Goal: Share content: Share content

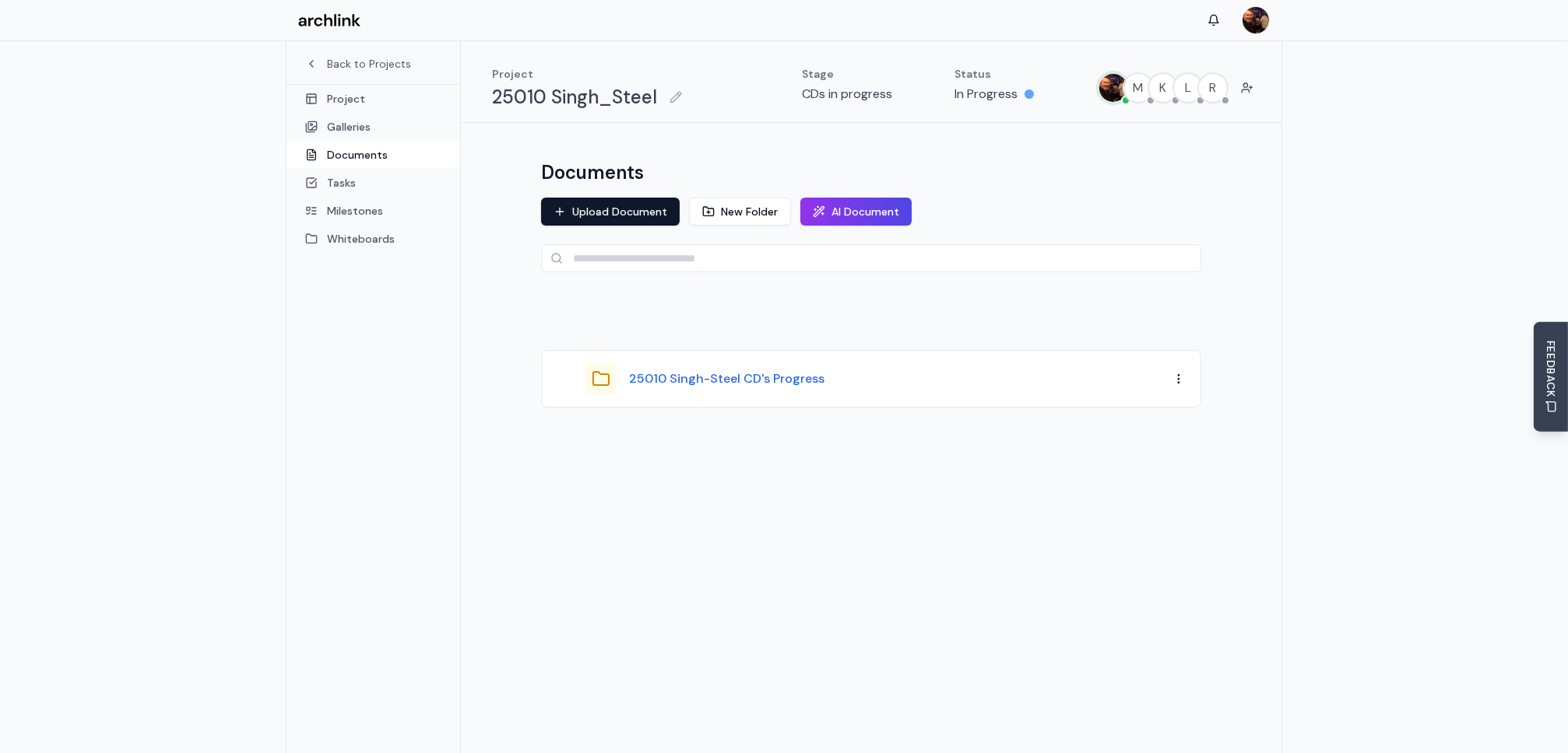
click at [755, 381] on button "25010 Singh-Steel CD's Progress" at bounding box center [726, 379] width 196 height 19
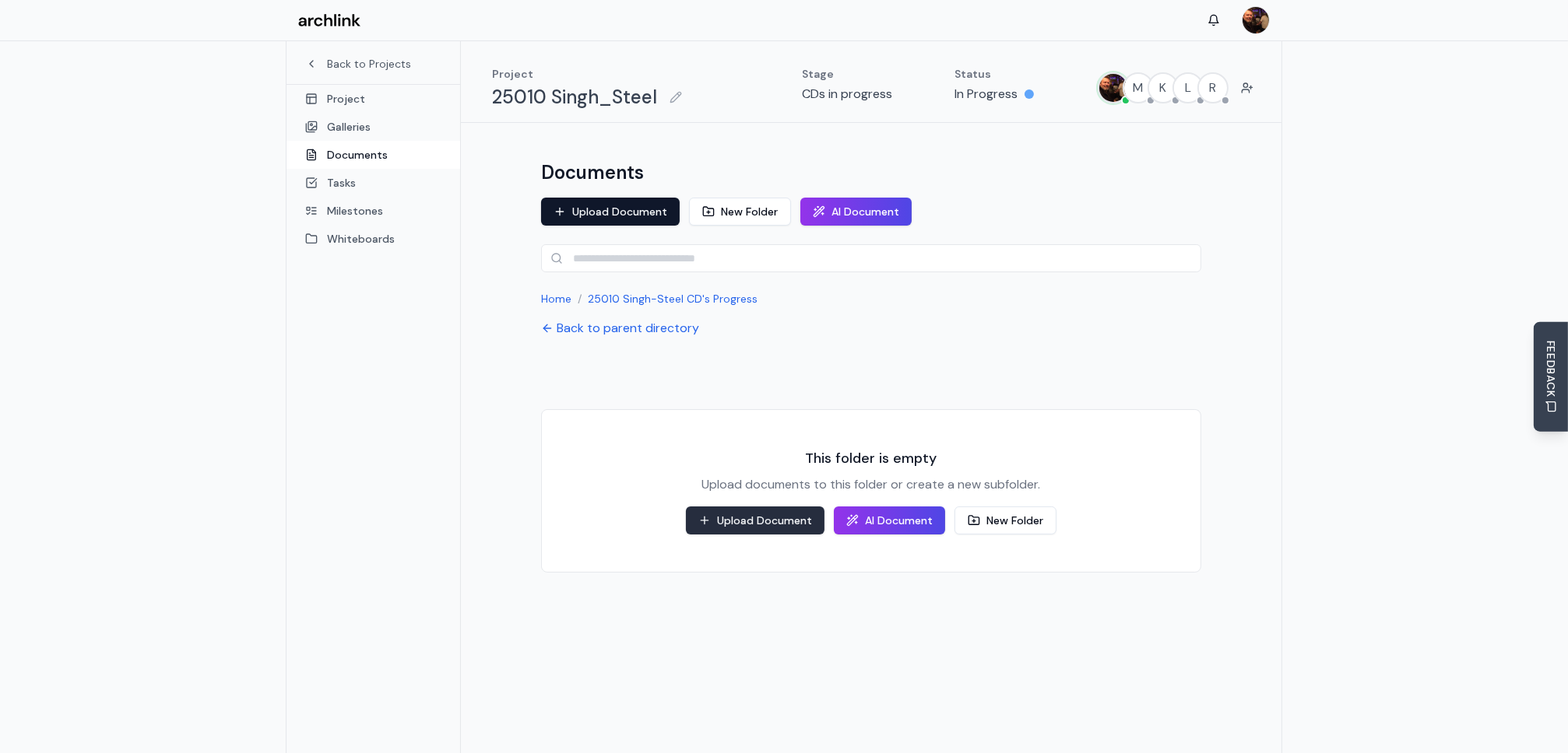
click at [778, 524] on button "Upload Document" at bounding box center [755, 520] width 138 height 28
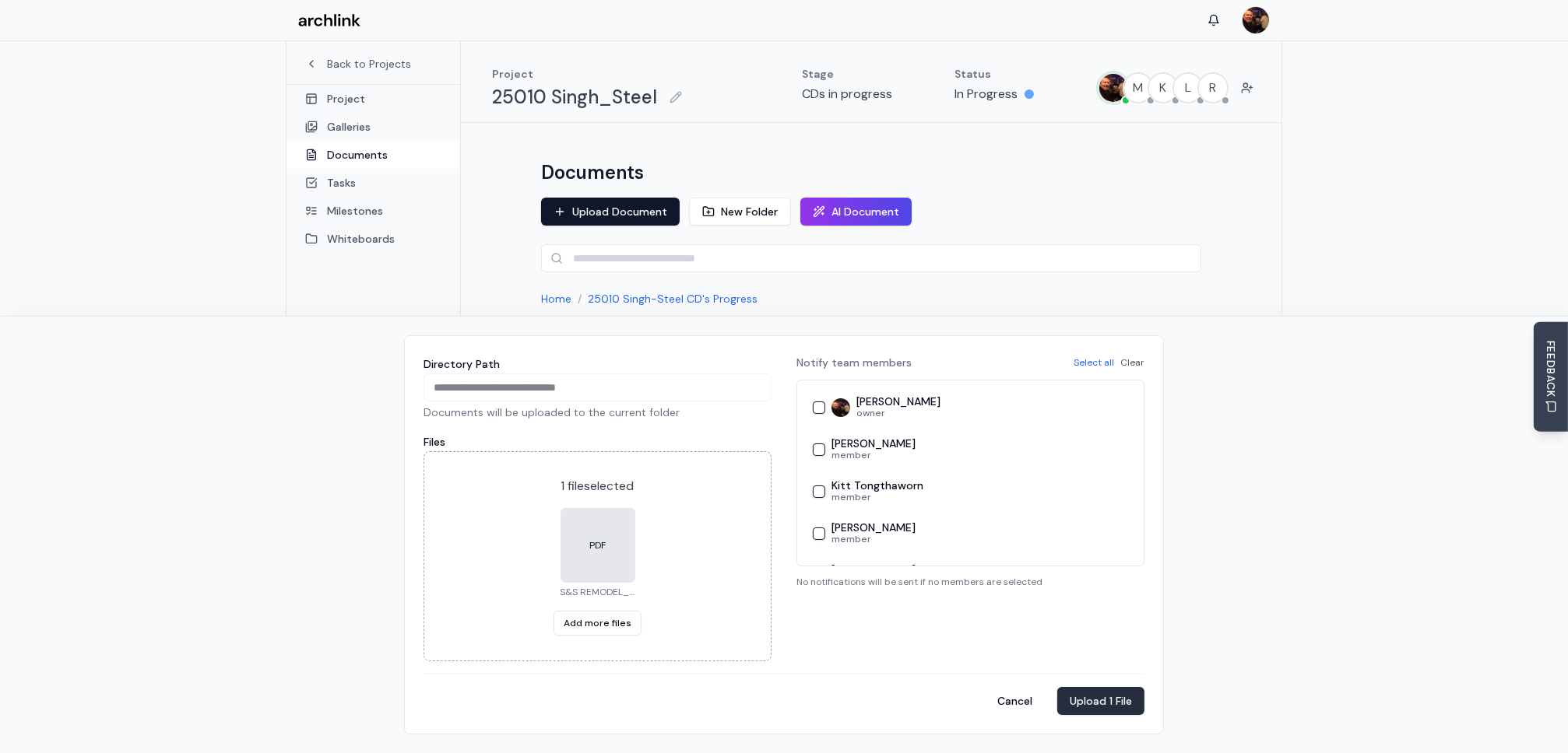
click at [1091, 703] on button "Upload 1 File" at bounding box center [1101, 701] width 87 height 28
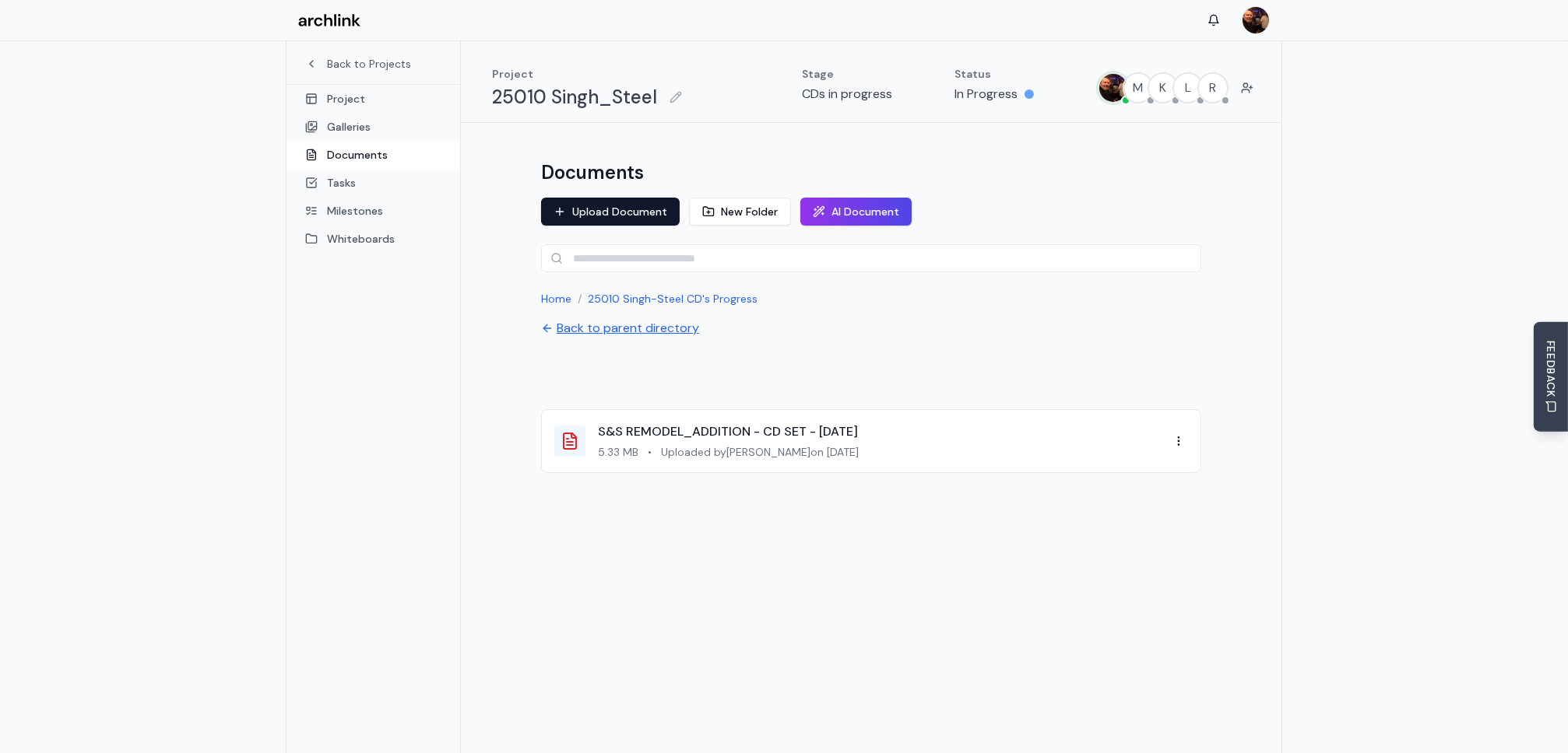
click at [665, 327] on button "Back to parent directory" at bounding box center [619, 329] width 158 height 19
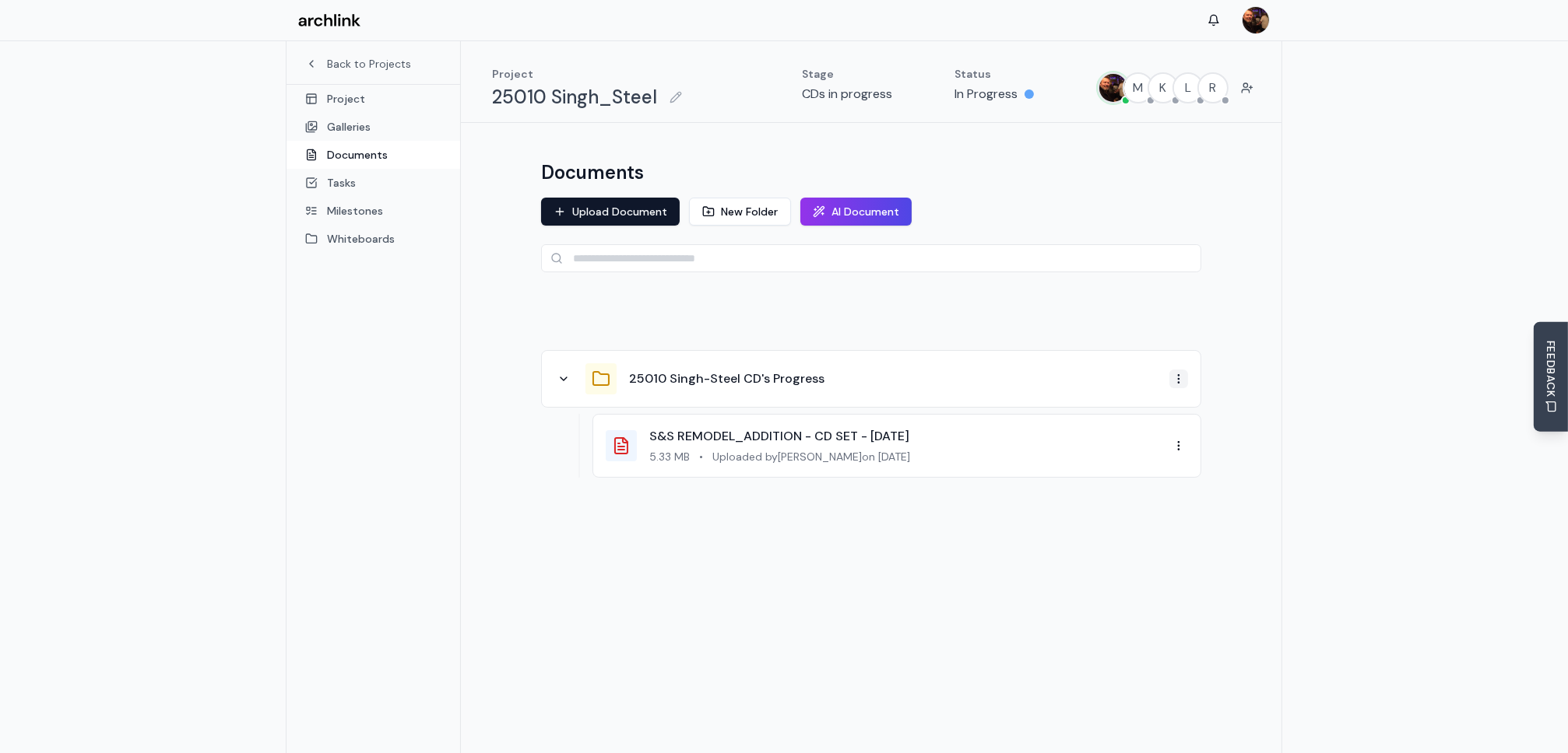
click at [1180, 381] on html "Back to Projects Project Galleries Documents Tasks Milestones Whiteboards Proje…" at bounding box center [784, 417] width 1568 height 836
click at [1140, 461] on div "Share" at bounding box center [1138, 457] width 92 height 25
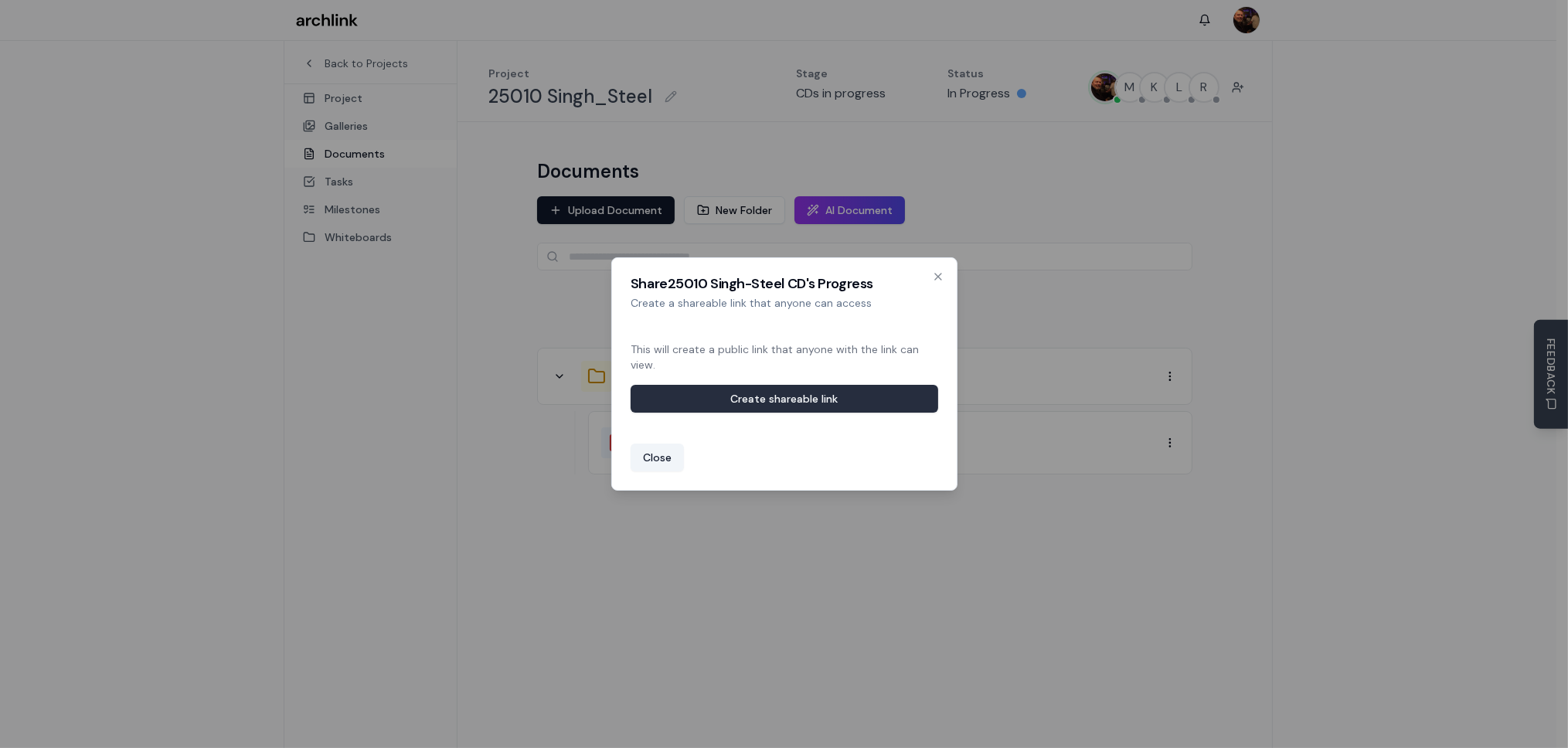
click at [905, 400] on button "Create shareable link" at bounding box center [784, 399] width 308 height 28
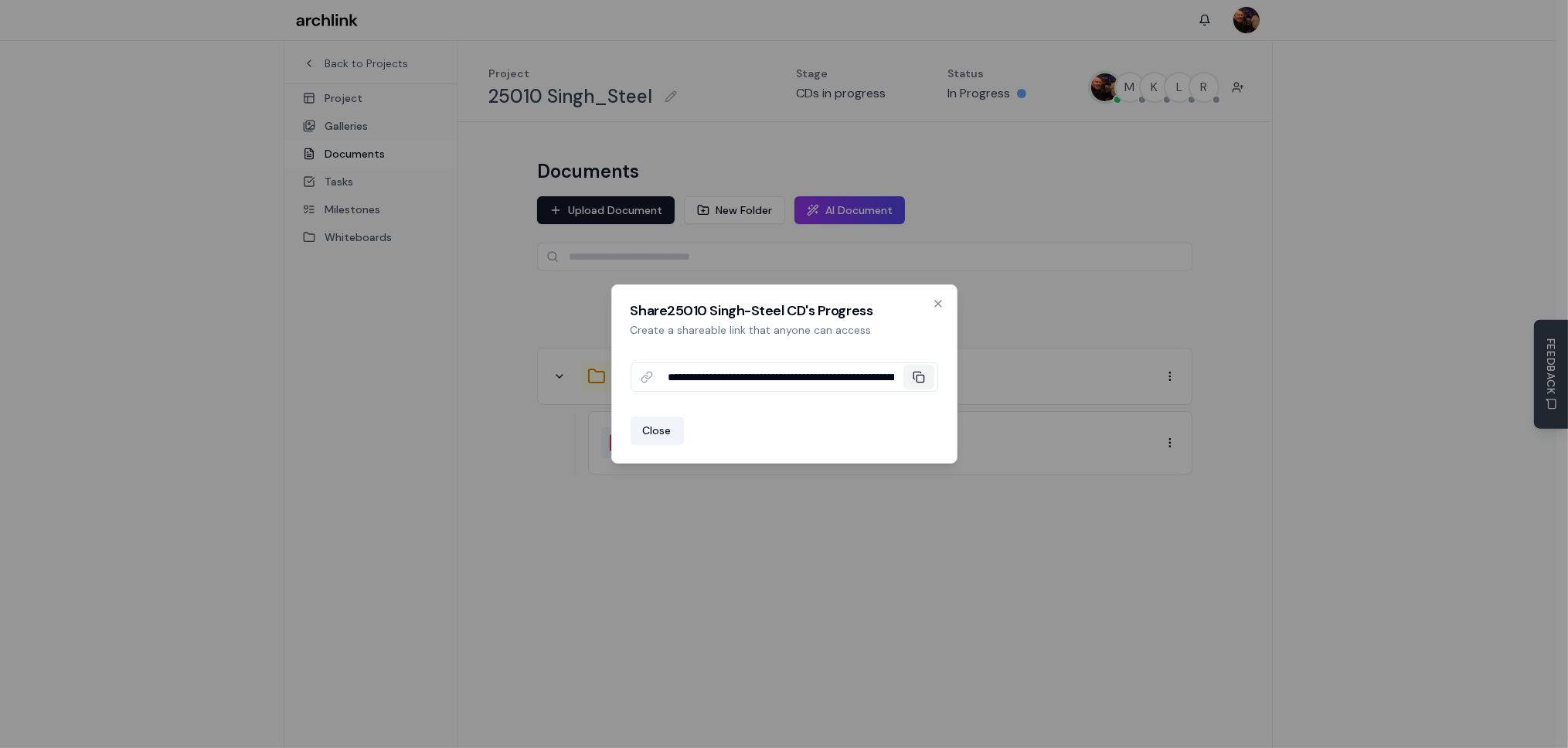
click at [924, 379] on rect at bounding box center [920, 378] width 7 height 7
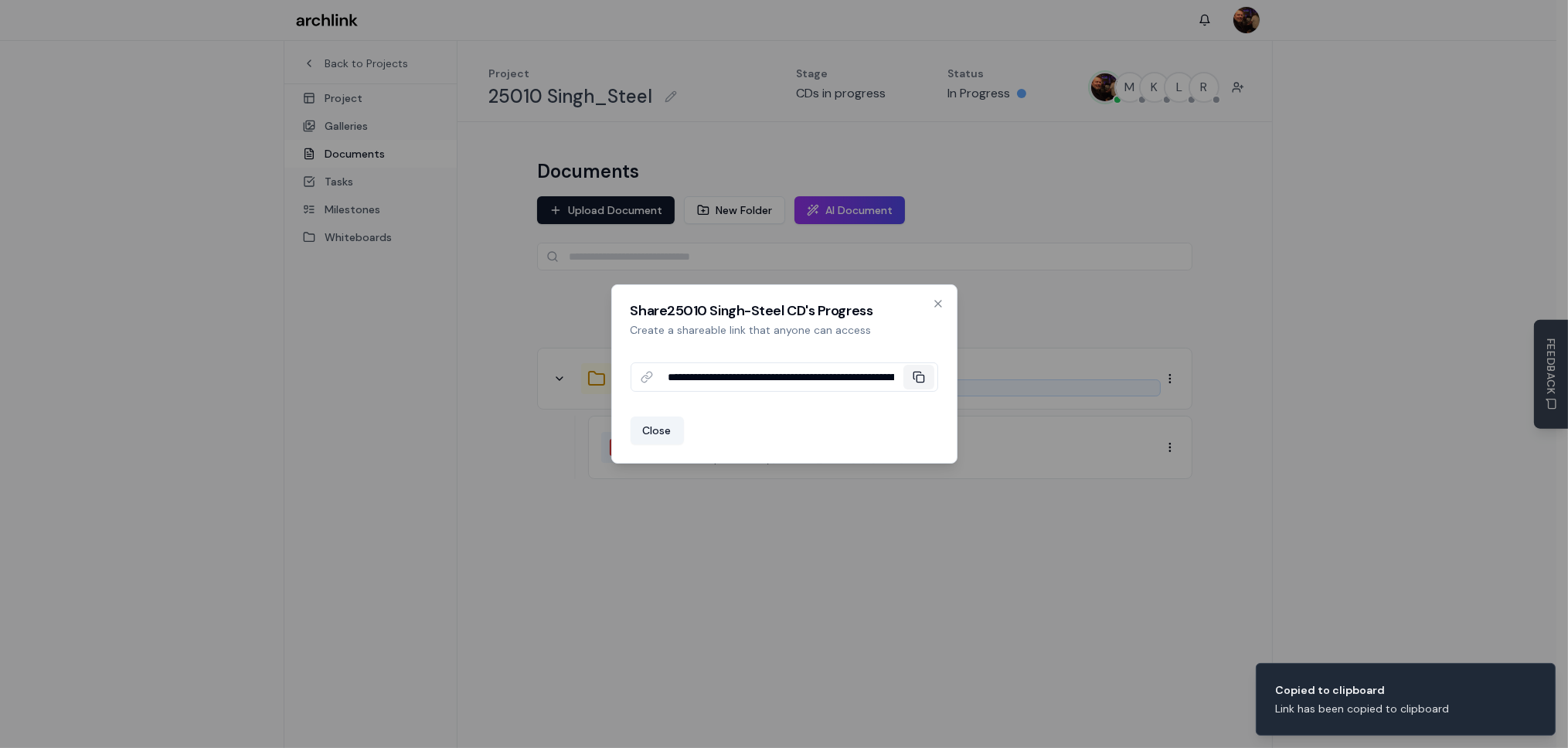
click at [921, 380] on icon at bounding box center [918, 377] width 13 height 13
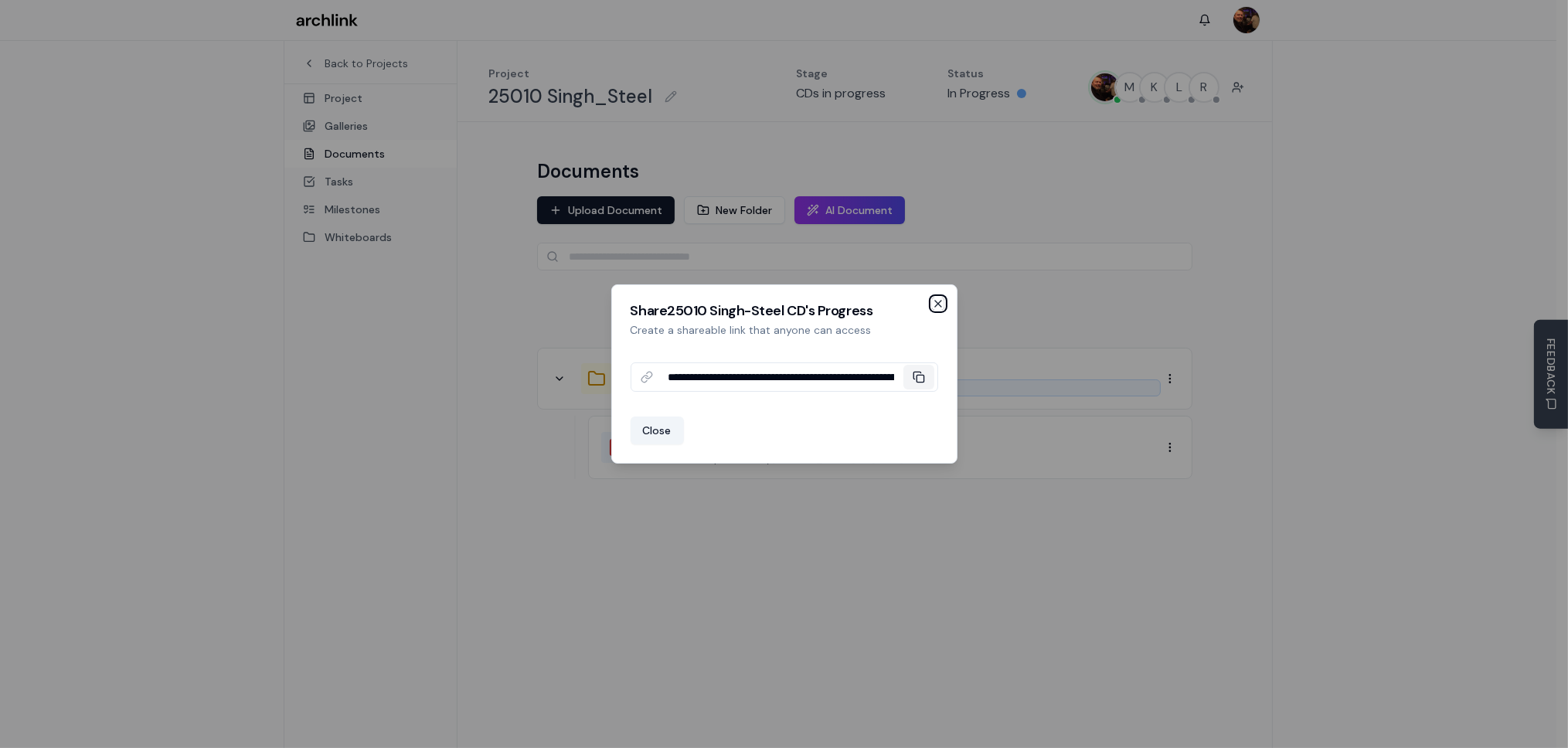
click at [935, 304] on icon "button" at bounding box center [938, 304] width 13 height 13
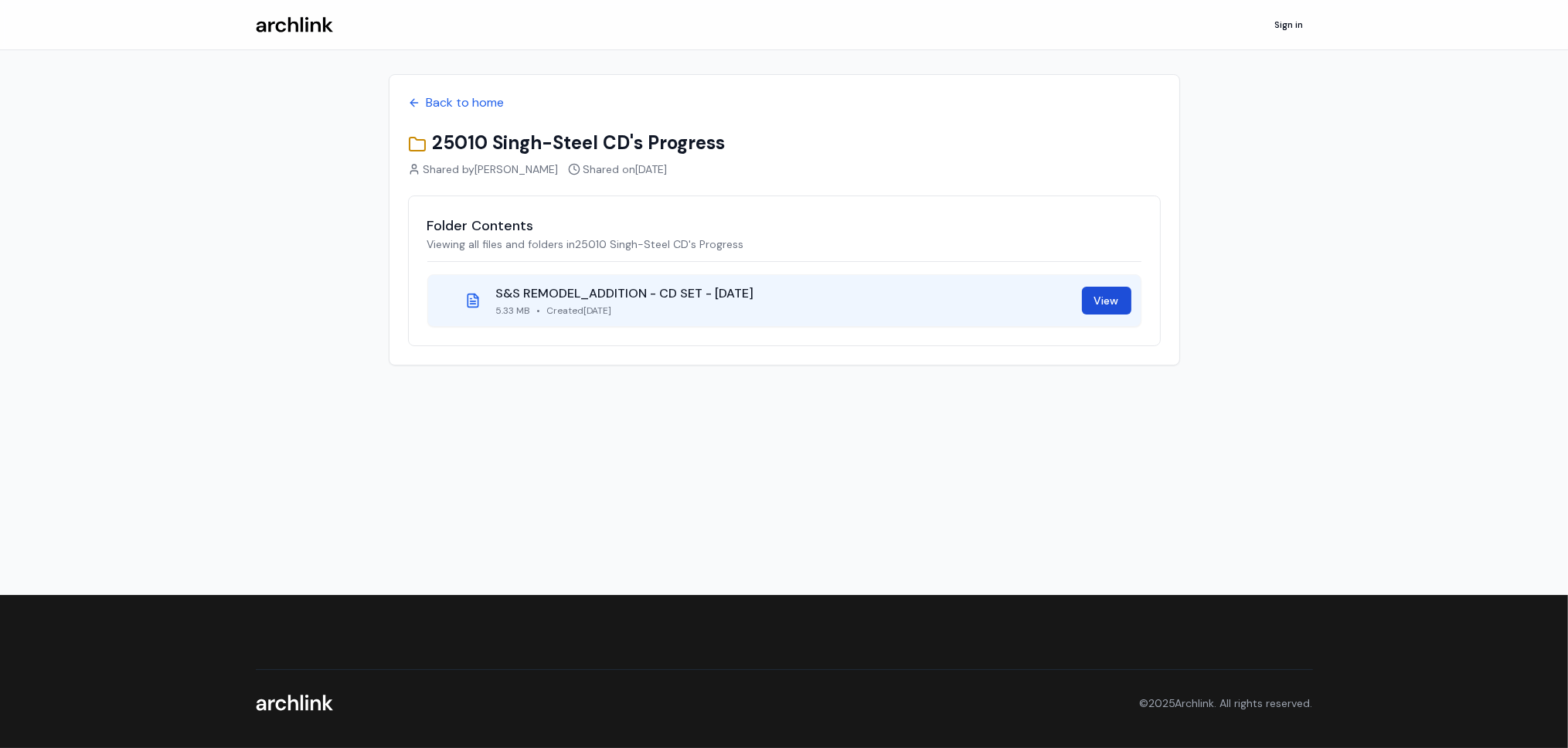
click at [1096, 301] on link "View" at bounding box center [1107, 300] width 49 height 28
